Goal: Information Seeking & Learning: Check status

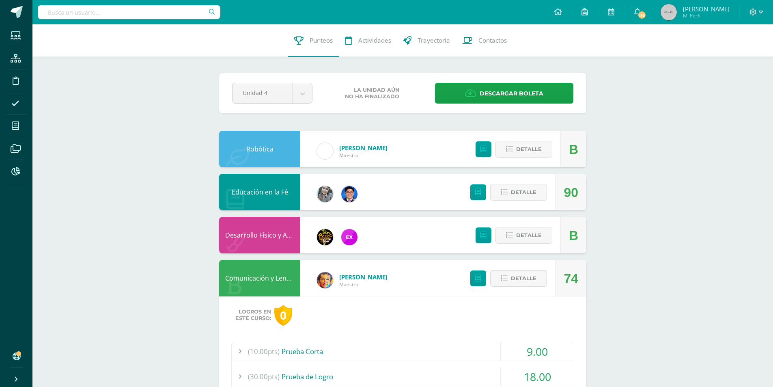
type input "[PERSON_NAME]"
click at [44, 15] on input "ulian Alejandro Anleu González" at bounding box center [129, 12] width 183 height 14
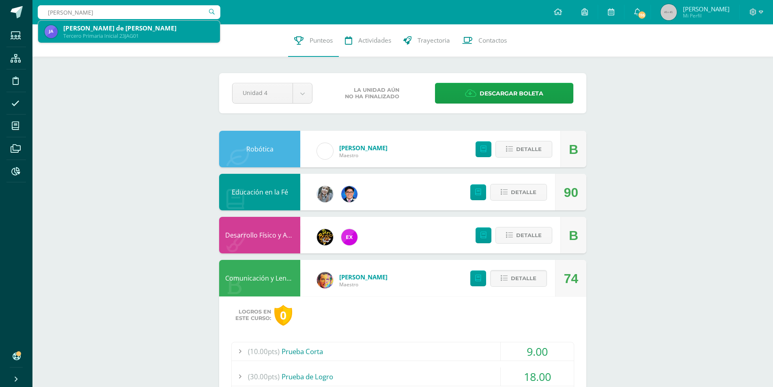
click at [76, 28] on div "Julián Alejandro de Jesús Anléu González" at bounding box center [138, 28] width 150 height 9
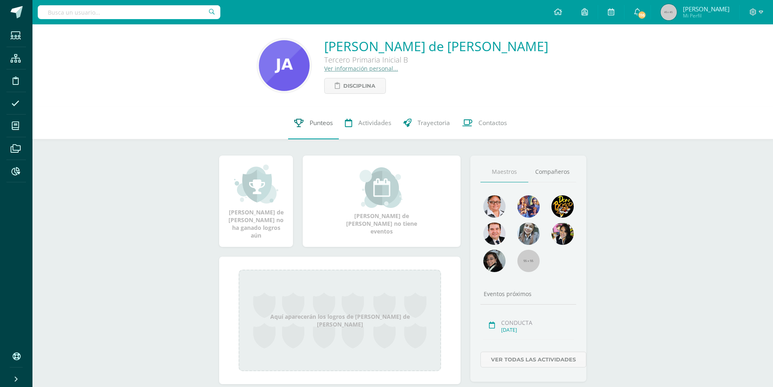
click at [325, 125] on span "Punteos" at bounding box center [320, 122] width 23 height 9
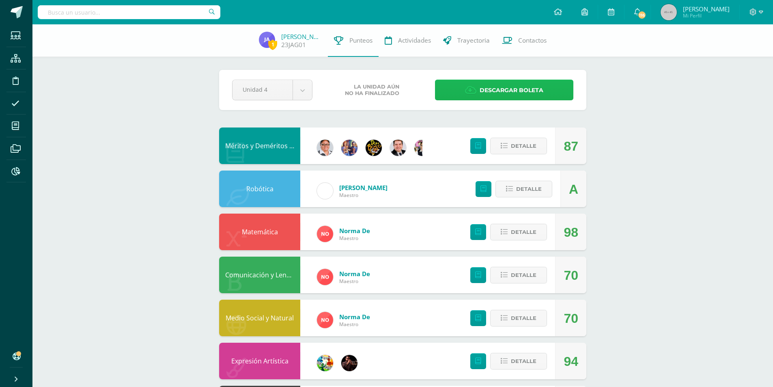
click at [499, 91] on span "Descargar boleta" at bounding box center [511, 90] width 64 height 20
click at [524, 41] on span "Contactos" at bounding box center [532, 40] width 28 height 9
